Goal: Task Accomplishment & Management: Complete application form

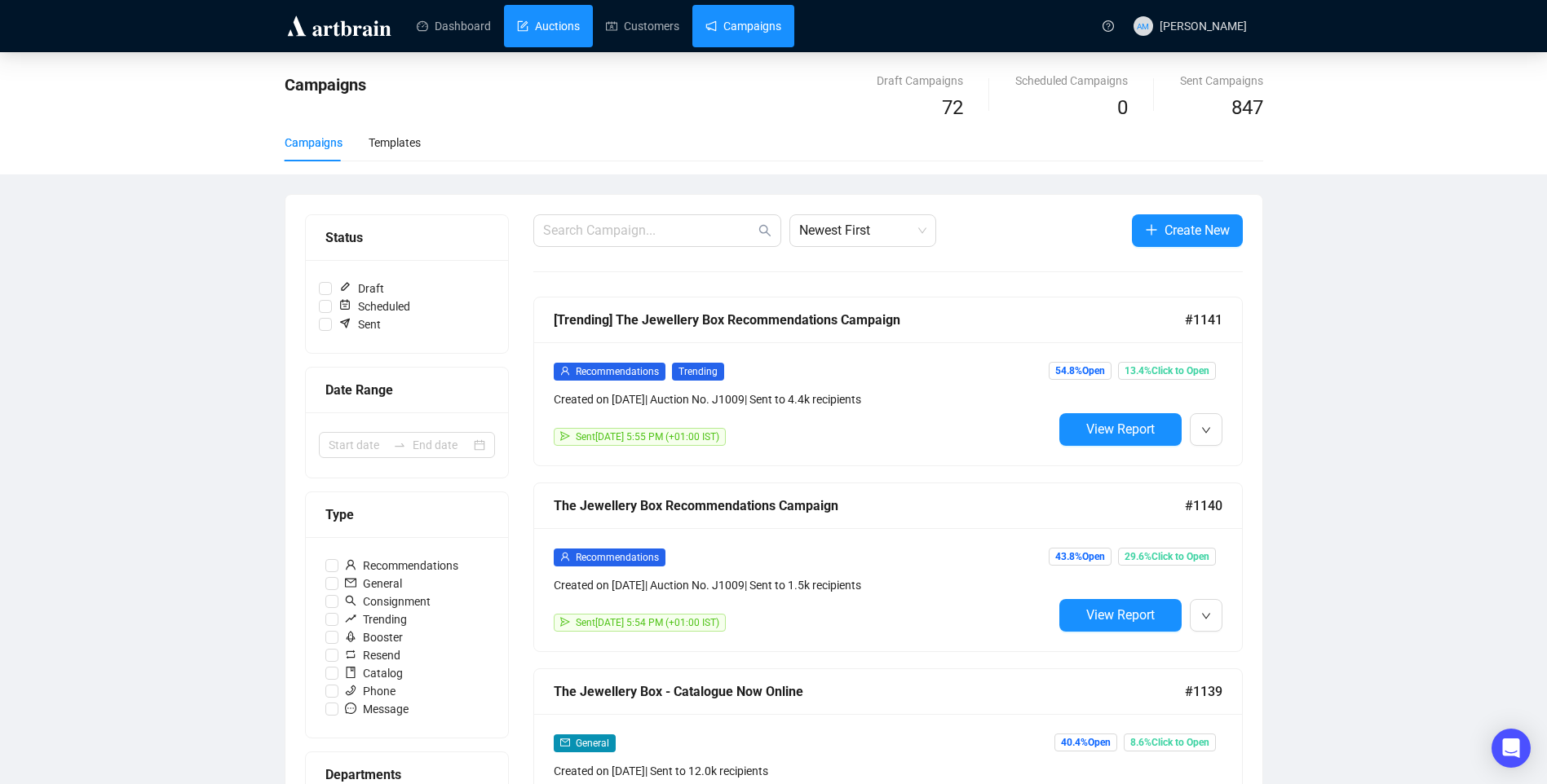
click at [548, 25] on link "Auctions" at bounding box center [548, 26] width 63 height 42
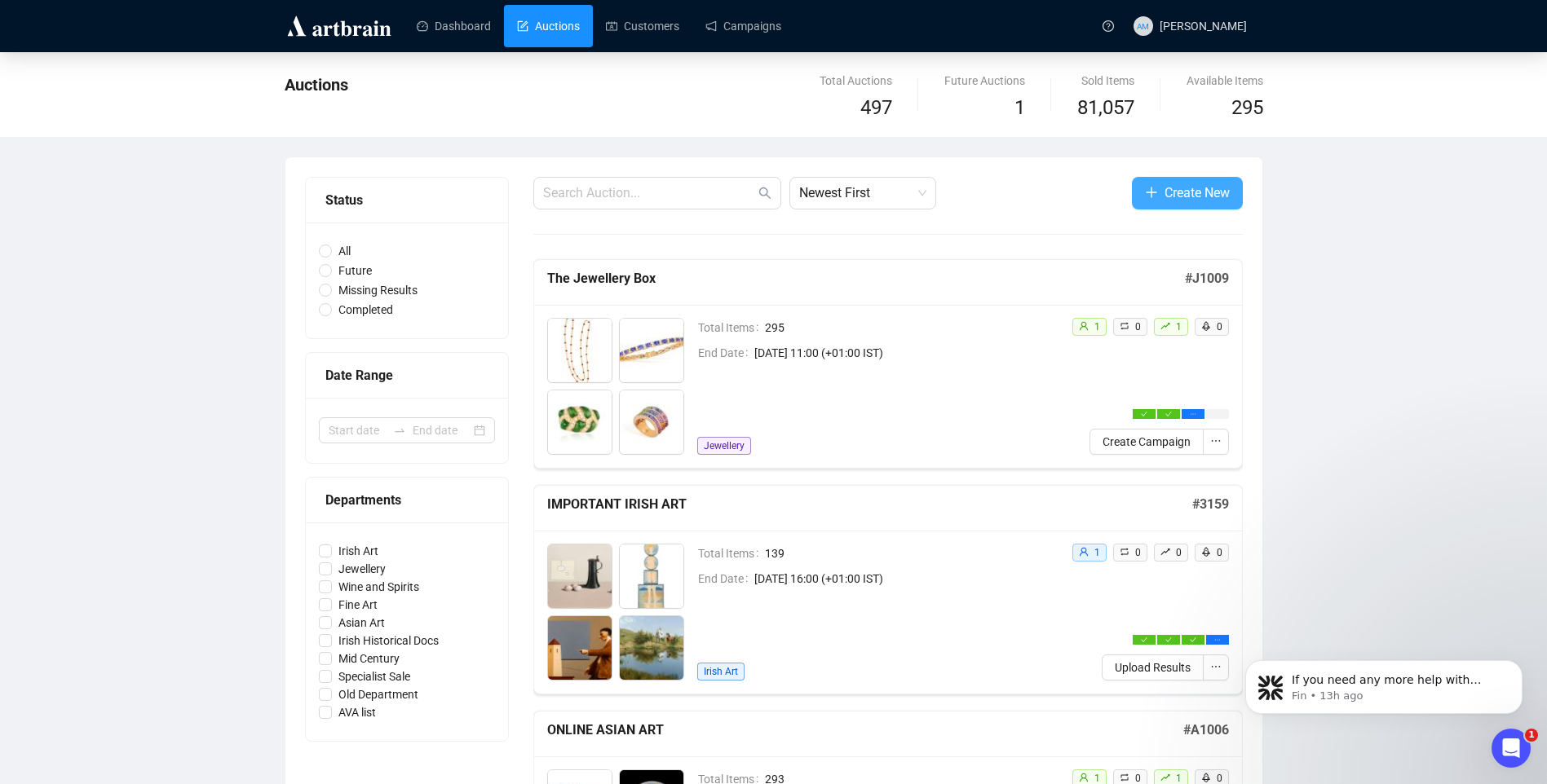
click at [1164, 197] on span "Create New" at bounding box center [1196, 192] width 65 height 20
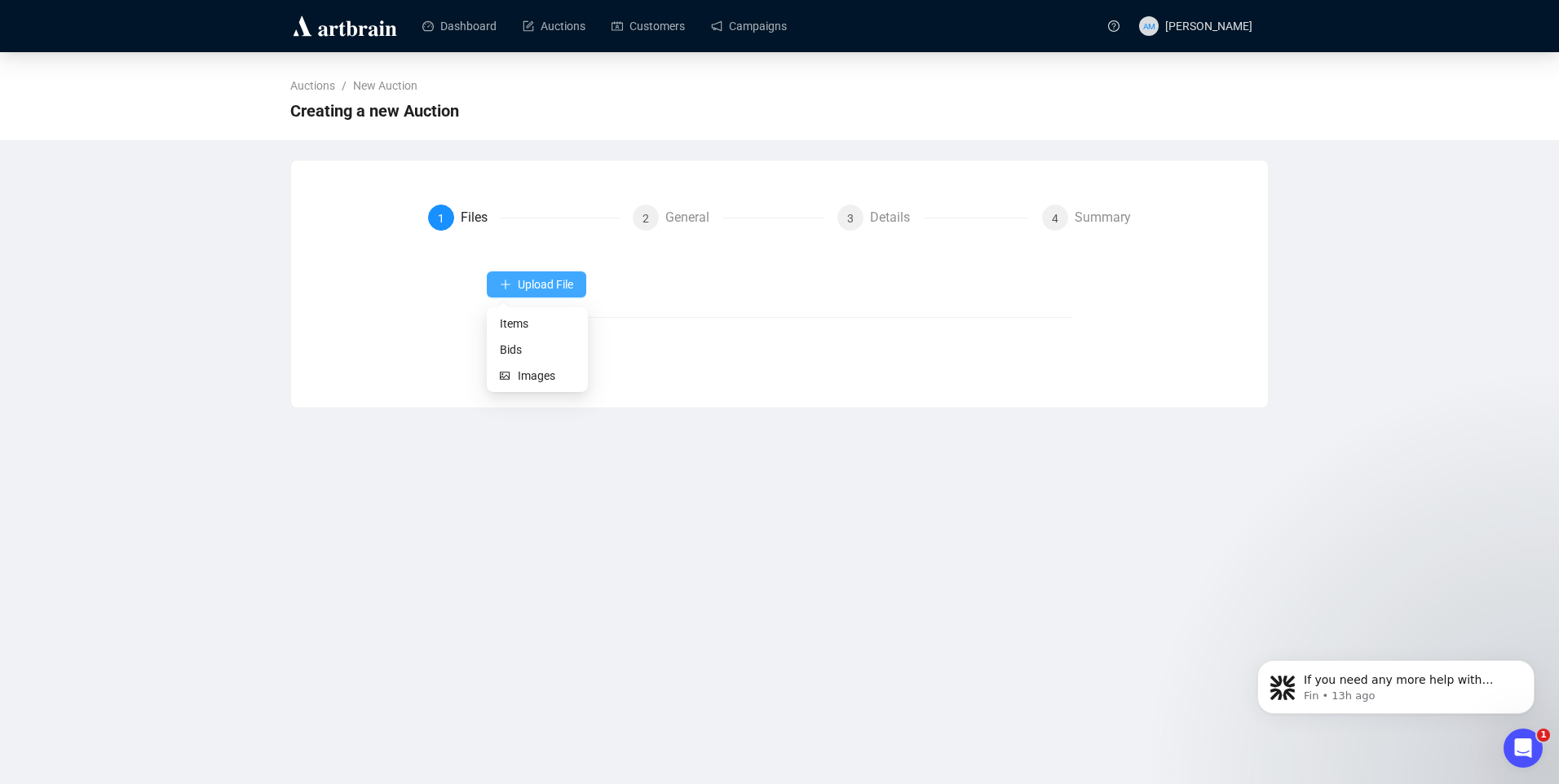
click at [532, 283] on span "Upload File" at bounding box center [545, 284] width 55 height 13
click at [535, 282] on span "Upload File" at bounding box center [545, 284] width 55 height 13
click at [520, 328] on span "Items" at bounding box center [537, 323] width 75 height 18
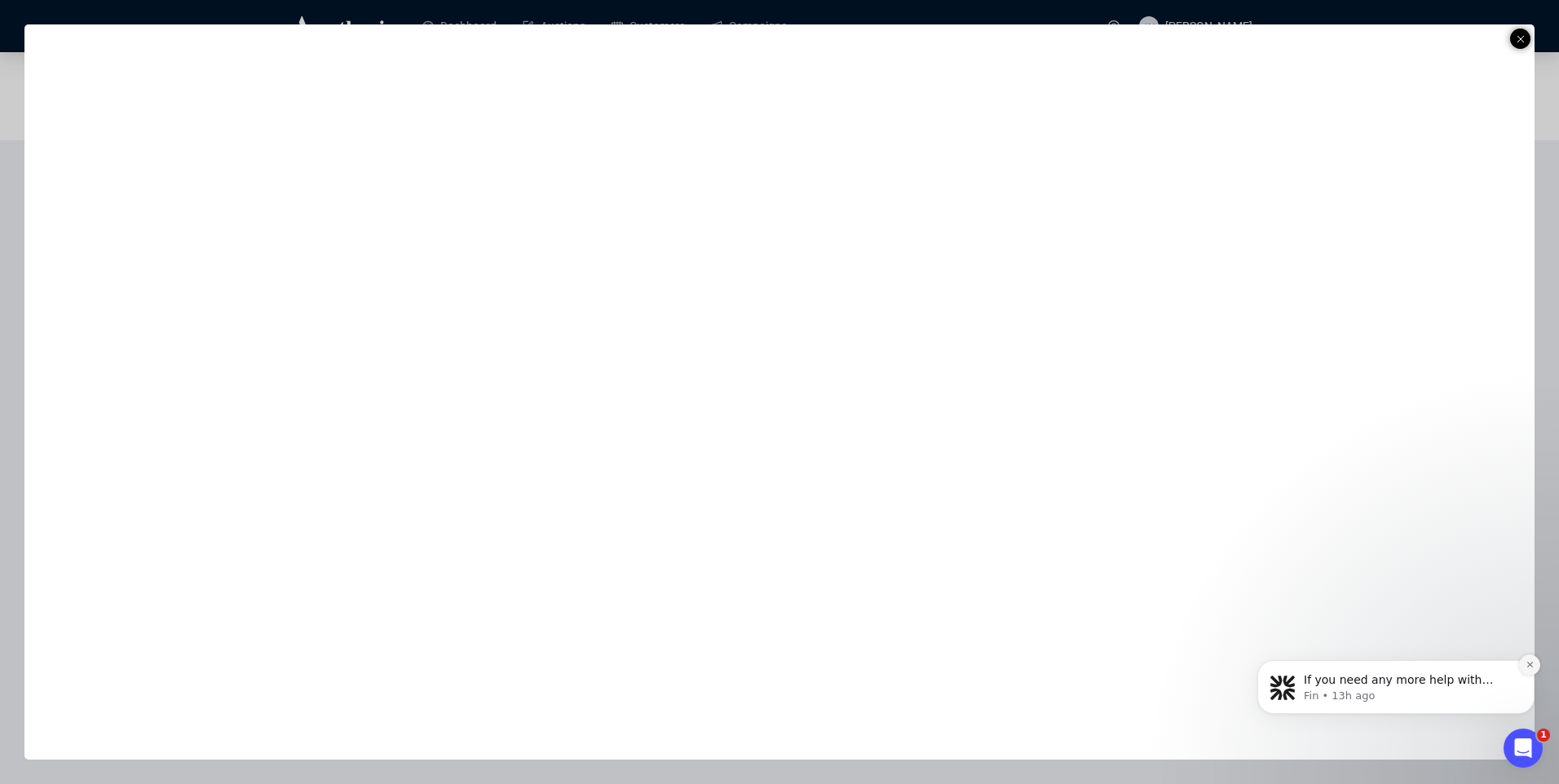
click at [1529, 664] on icon "Dismiss notification" at bounding box center [1530, 664] width 9 height 9
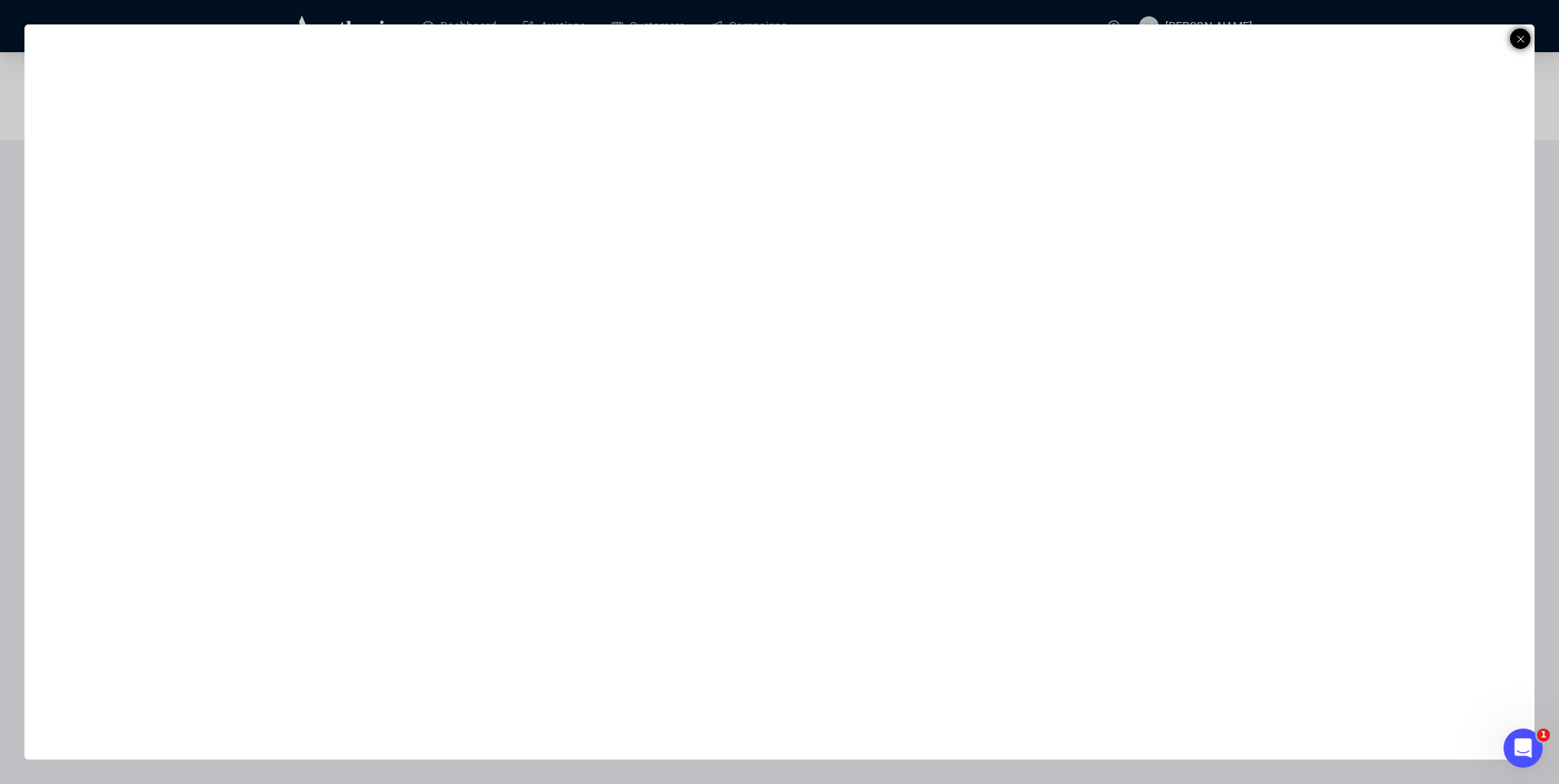
click at [1525, 39] on div at bounding box center [1520, 39] width 20 height 20
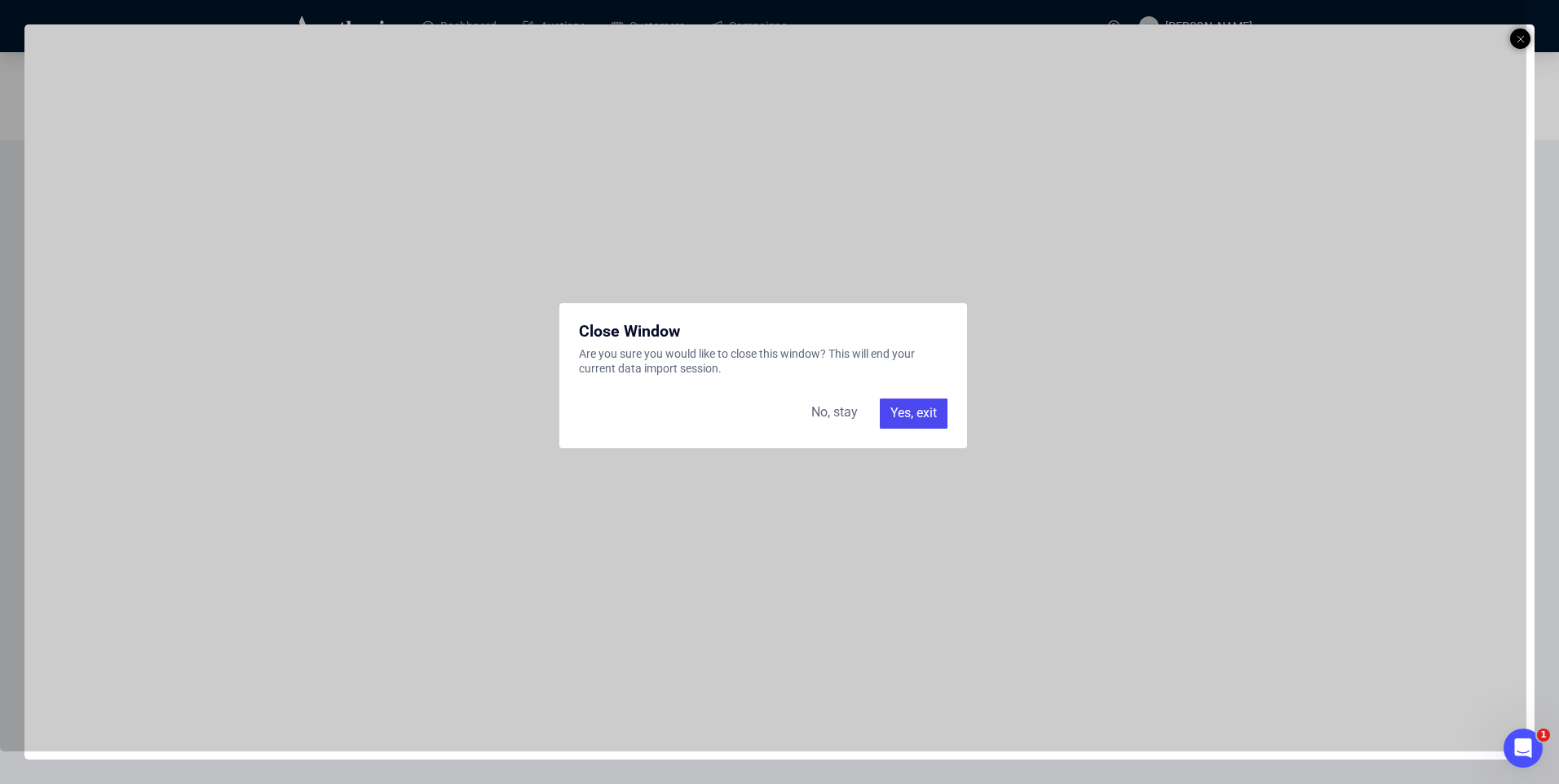
click at [924, 415] on div "Yes, exit" at bounding box center [914, 413] width 68 height 30
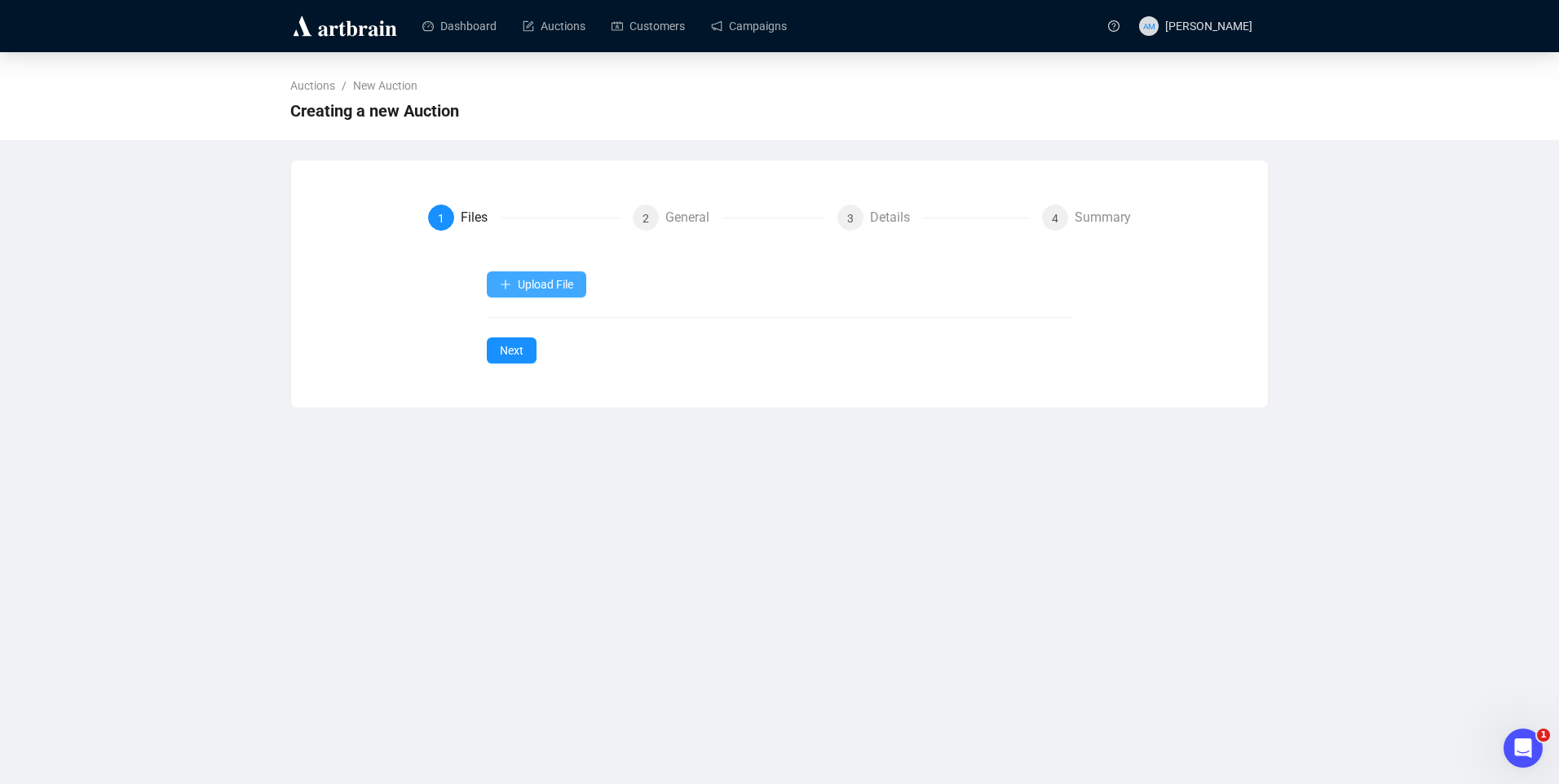
click at [538, 293] on button "Upload File" at bounding box center [536, 284] width 99 height 26
click at [517, 327] on span "Items" at bounding box center [537, 323] width 75 height 18
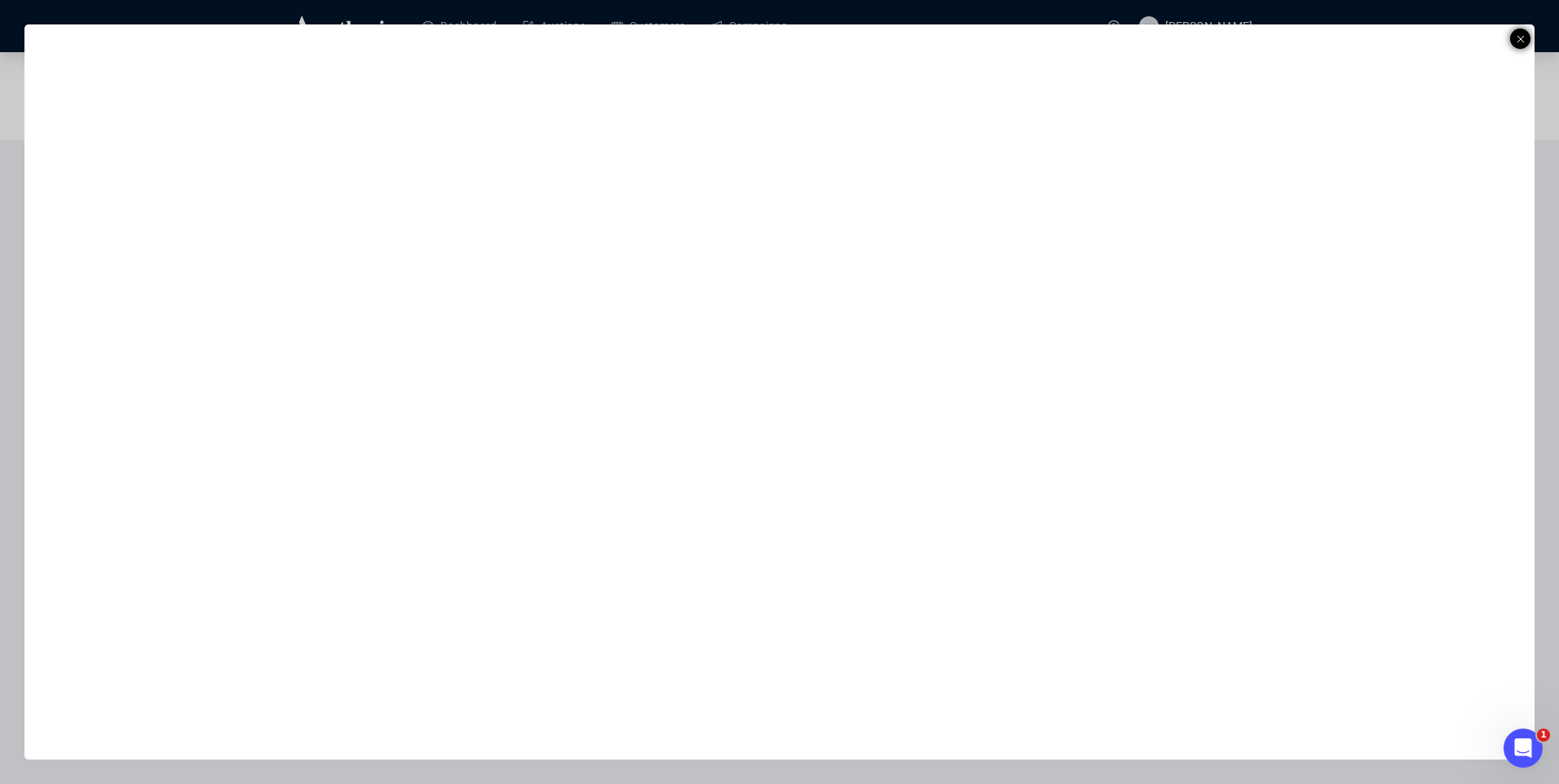
click at [1523, 37] on icon at bounding box center [1521, 39] width 8 height 19
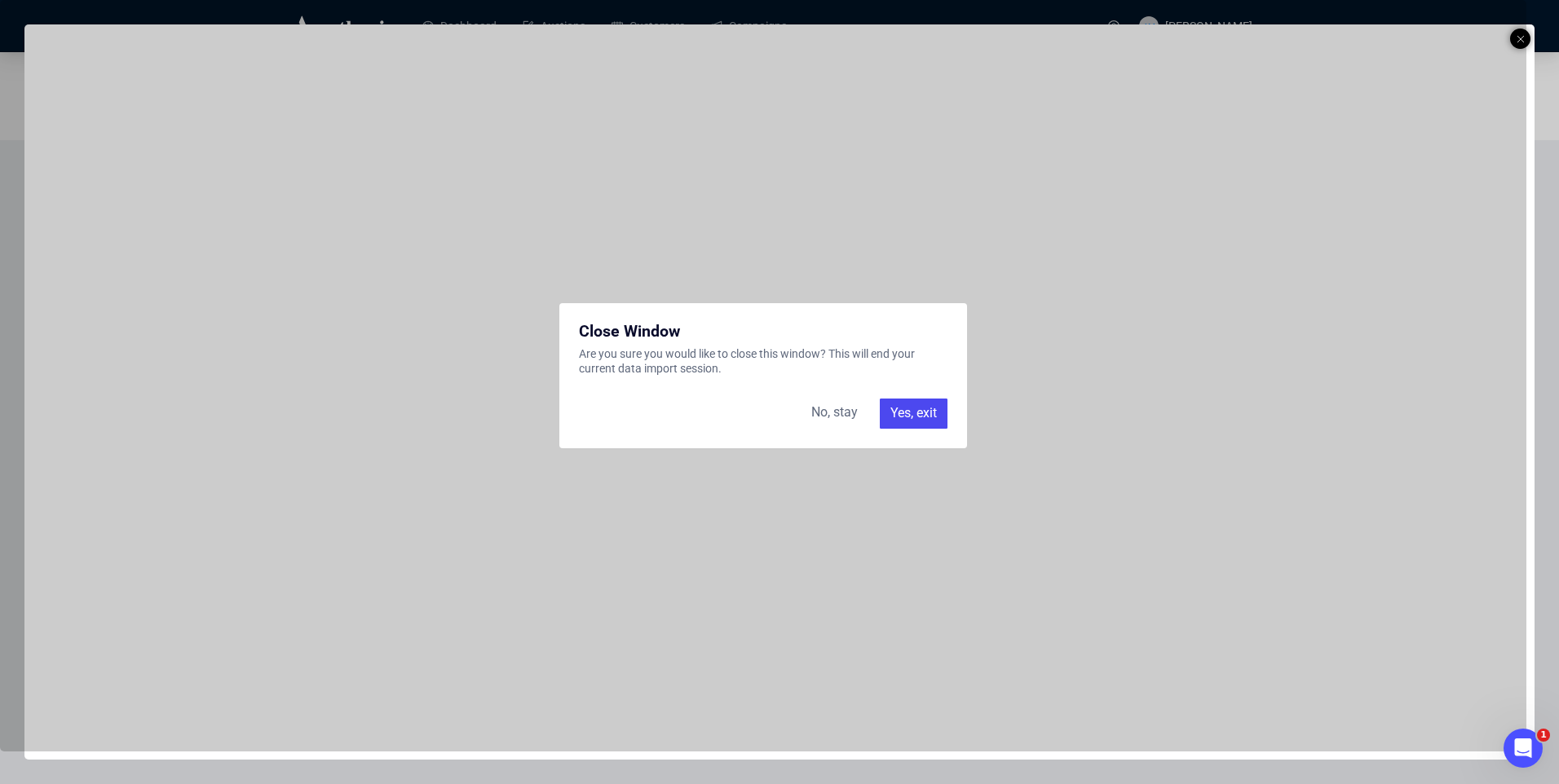
click at [818, 416] on div "No, stay" at bounding box center [834, 413] width 66 height 30
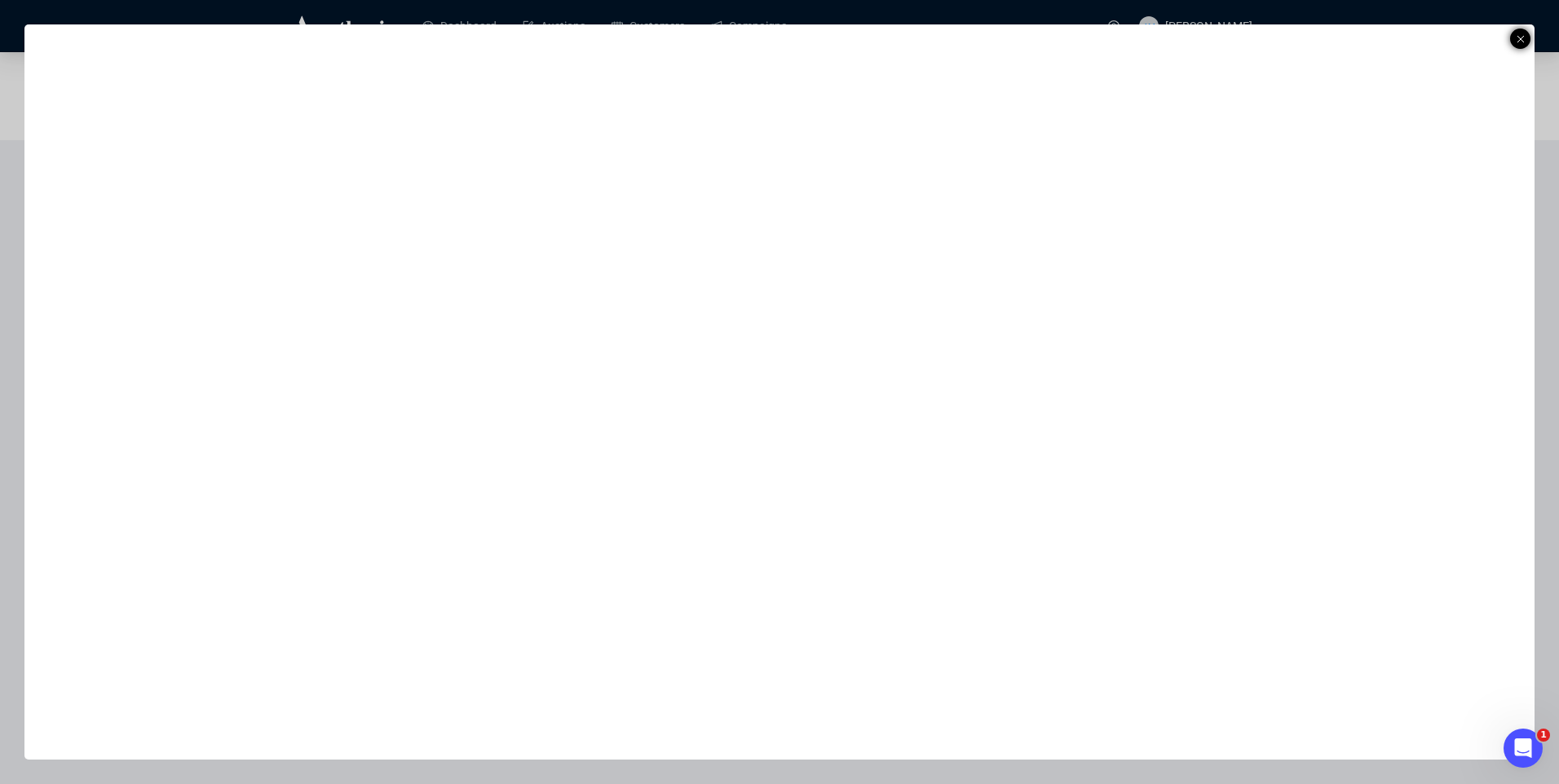
click at [1518, 36] on line at bounding box center [1521, 39] width 7 height 7
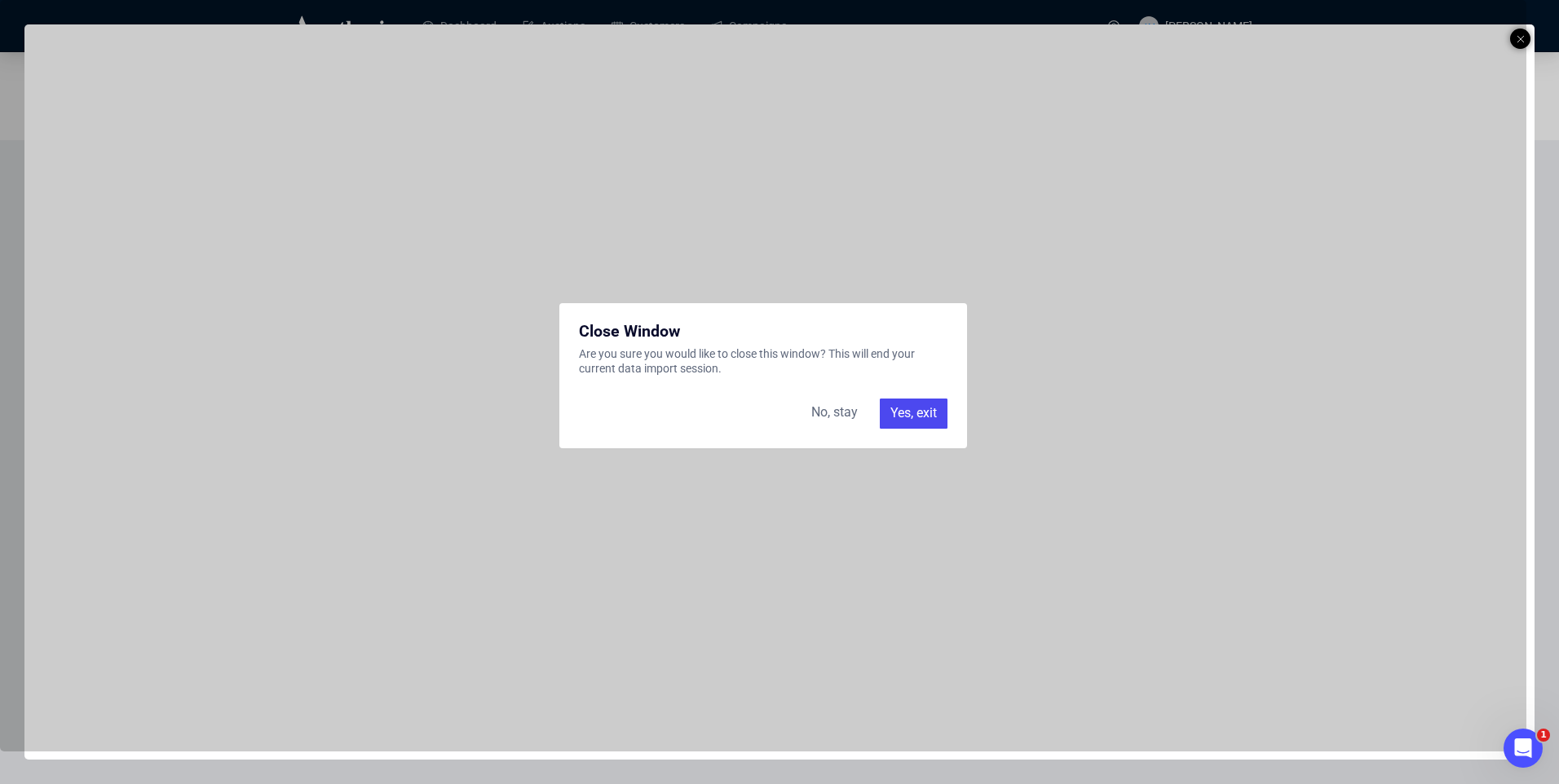
click at [894, 413] on div "Yes, exit" at bounding box center [914, 413] width 68 height 30
